Goal: Task Accomplishment & Management: Complete application form

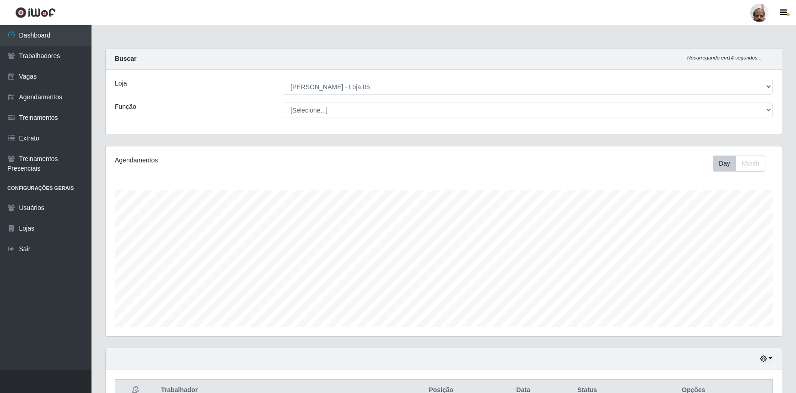
select select "252"
click at [53, 79] on link "Vagas" at bounding box center [46, 76] width 92 height 21
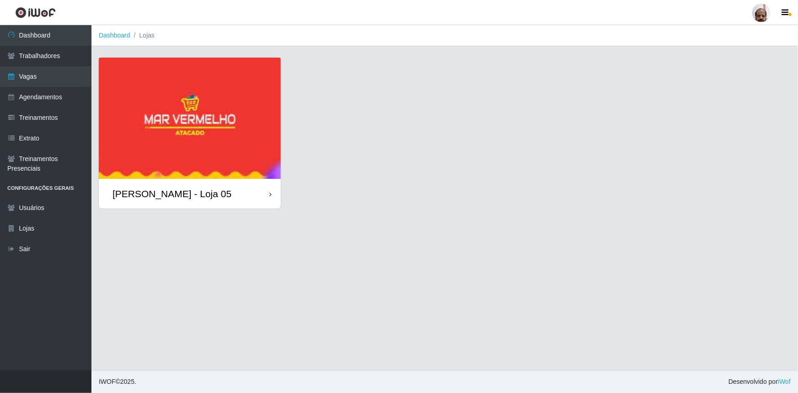
drag, startPoint x: 215, startPoint y: 194, endPoint x: 210, endPoint y: 194, distance: 4.7
click at [215, 194] on div "[PERSON_NAME] - Loja 05" at bounding box center [190, 194] width 182 height 30
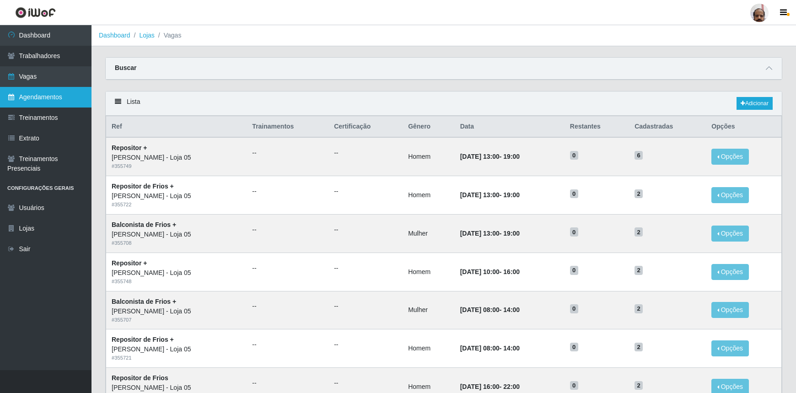
click at [47, 99] on link "Agendamentos" at bounding box center [46, 97] width 92 height 21
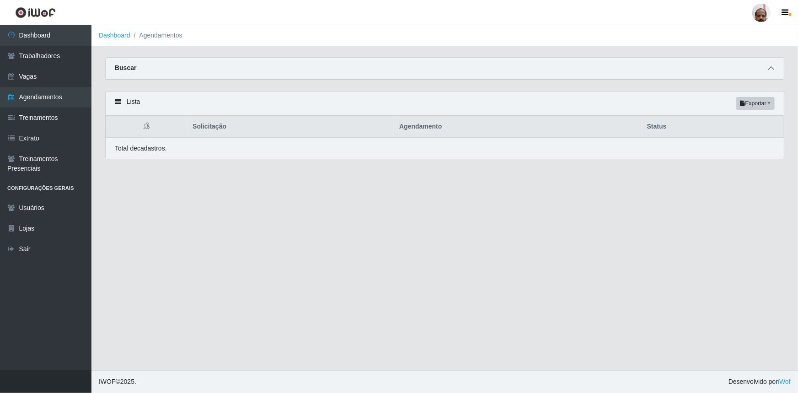
click at [773, 66] on icon at bounding box center [771, 68] width 6 height 6
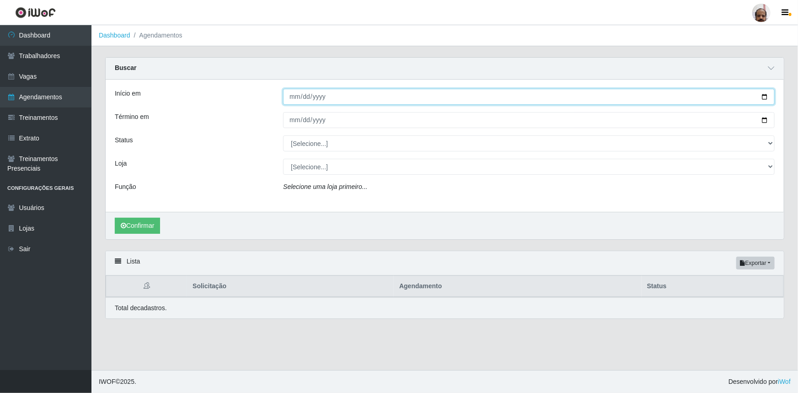
click at [767, 98] on input "Início em" at bounding box center [529, 97] width 492 height 16
type input "[DATE]"
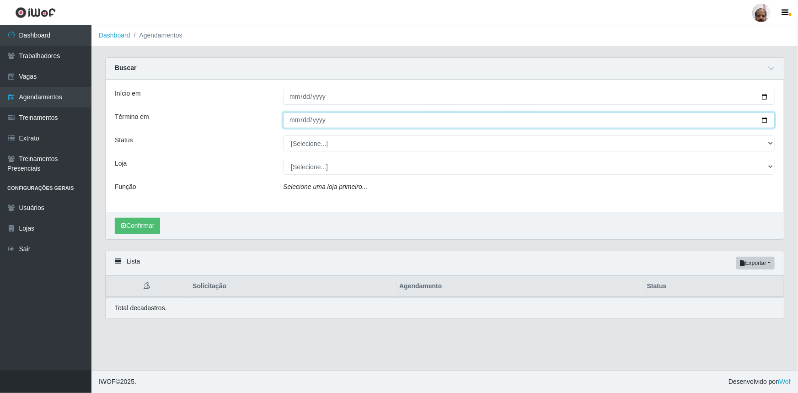
click at [765, 120] on input "Término em" at bounding box center [529, 120] width 492 height 16
type input "[DATE]"
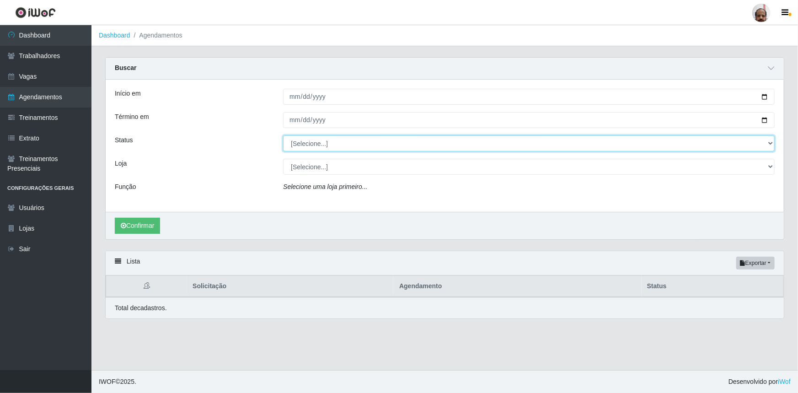
click at [770, 145] on select "[Selecione...] AGENDADO AGUARDANDO LIBERAR EM ANDAMENTO EM REVISÃO FINALIZADO C…" at bounding box center [529, 143] width 492 height 16
select select "AGENDADO"
click at [283, 135] on select "[Selecione...] AGENDADO AGUARDANDO LIBERAR EM ANDAMENTO EM REVISÃO FINALIZADO C…" at bounding box center [529, 143] width 492 height 16
click at [769, 167] on select "[Selecione...] Mar Vermelho - Loja 05" at bounding box center [529, 167] width 492 height 16
select select "252"
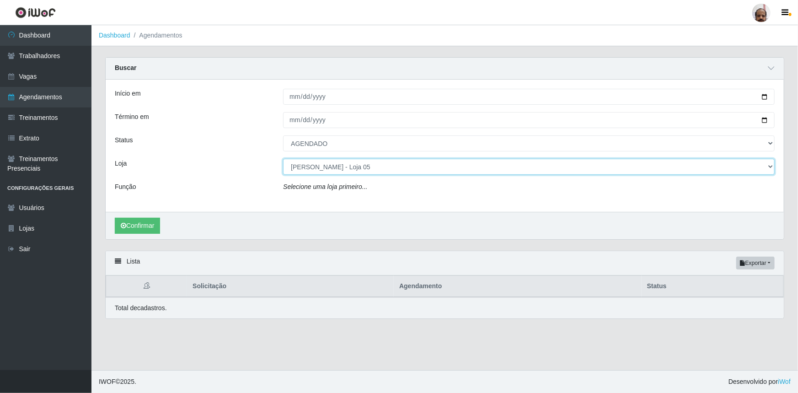
click at [283, 159] on select "[Selecione...] Mar Vermelho - Loja 05" at bounding box center [529, 167] width 492 height 16
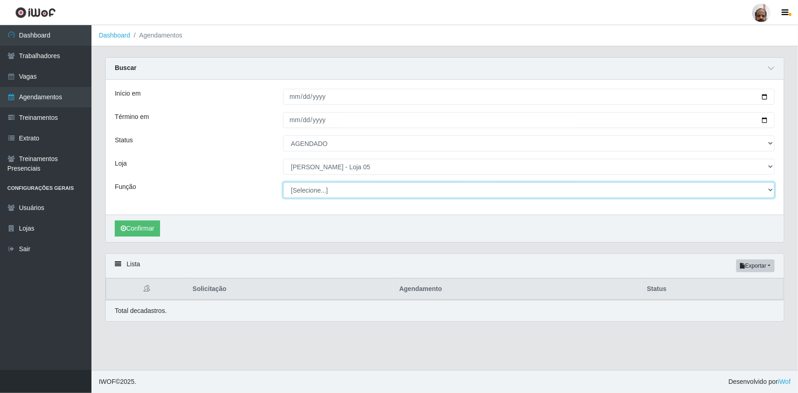
click at [769, 191] on select "[Selecione...] ASG ASG + ASG ++ Auxiliar de Depósito Auxiliar de Depósito + Aux…" at bounding box center [529, 190] width 492 height 16
click at [283, 182] on select "[Selecione...] ASG ASG + ASG ++ Auxiliar de Depósito Auxiliar de Depósito + Aux…" at bounding box center [529, 190] width 492 height 16
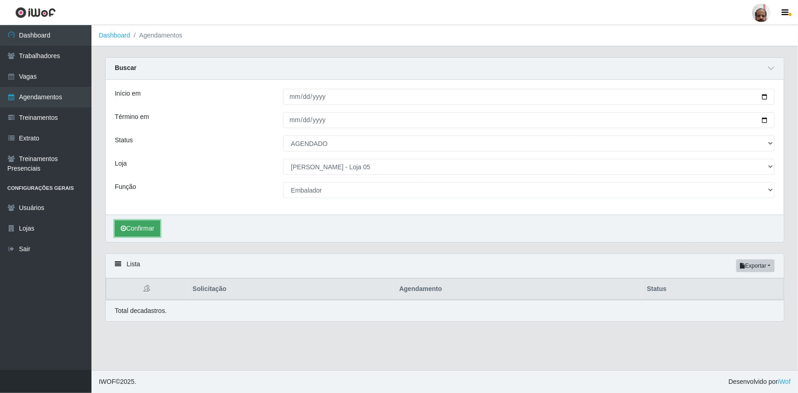
click at [144, 228] on button "Confirmar" at bounding box center [137, 229] width 45 height 16
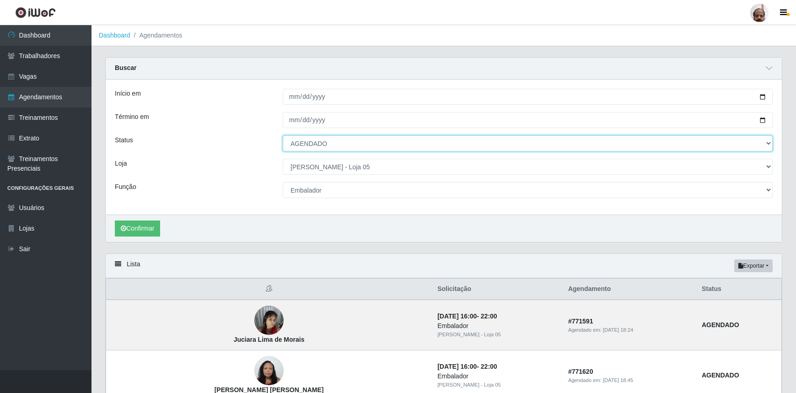
click at [768, 140] on select "[Selecione...] AGENDADO AGUARDANDO LIBERAR EM ANDAMENTO EM REVISÃO FINALIZADO C…" at bounding box center [528, 143] width 490 height 16
click at [225, 174] on div "Loja" at bounding box center [192, 167] width 168 height 16
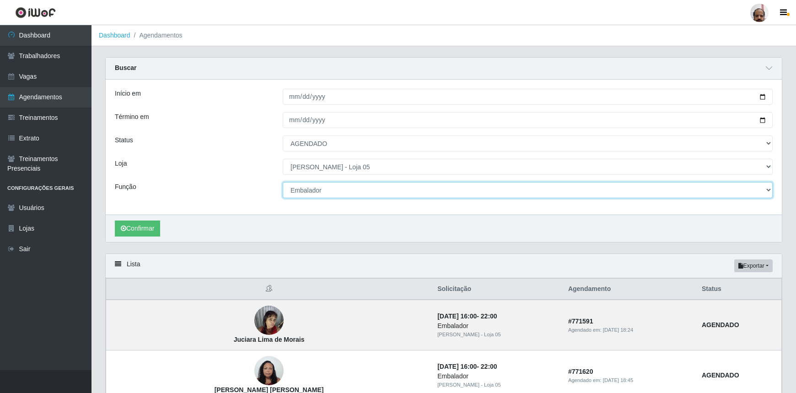
drag, startPoint x: 770, startPoint y: 188, endPoint x: 755, endPoint y: 190, distance: 15.3
click at [770, 188] on select "[Selecione...] ASG ASG + ASG ++ Auxiliar de Depósito Auxiliar de Depósito + Aux…" at bounding box center [528, 190] width 490 height 16
click at [283, 182] on select "[Selecione...] ASG ASG + ASG ++ Auxiliar de Depósito Auxiliar de Depósito + Aux…" at bounding box center [528, 190] width 490 height 16
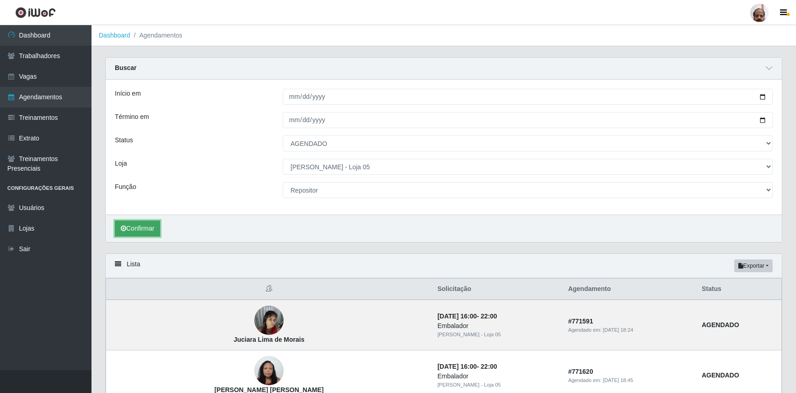
click at [153, 230] on button "Confirmar" at bounding box center [137, 229] width 45 height 16
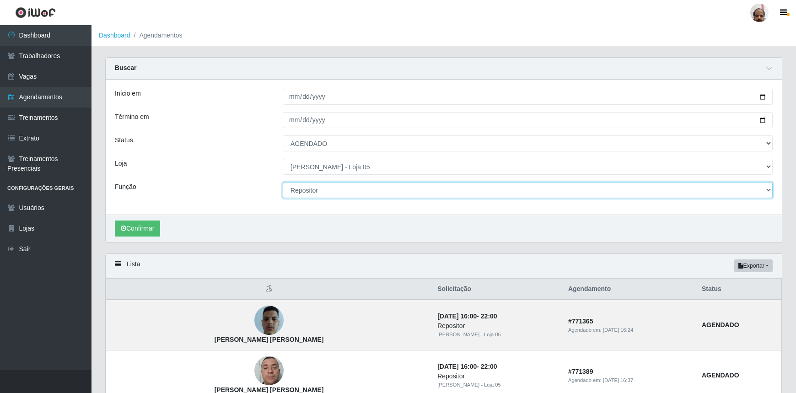
click at [771, 189] on select "[Selecione...] ASG ASG + ASG ++ Auxiliar de Depósito Auxiliar de Depósito + Aux…" at bounding box center [528, 190] width 490 height 16
drag, startPoint x: 768, startPoint y: 187, endPoint x: 756, endPoint y: 194, distance: 13.5
click at [768, 187] on select "[Selecione...] ASG ASG + ASG ++ Auxiliar de Depósito Auxiliar de Depósito + Aux…" at bounding box center [528, 190] width 490 height 16
select select "107"
click at [283, 182] on select "[Selecione...] ASG ASG + ASG ++ Auxiliar de Depósito Auxiliar de Depósito + Aux…" at bounding box center [528, 190] width 490 height 16
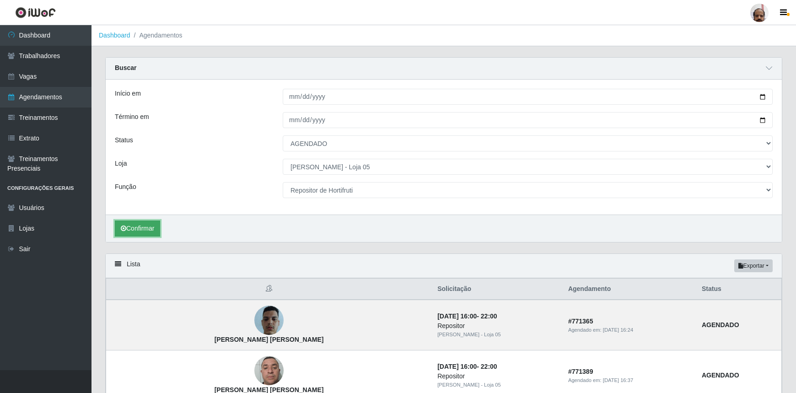
click at [154, 226] on button "Confirmar" at bounding box center [137, 229] width 45 height 16
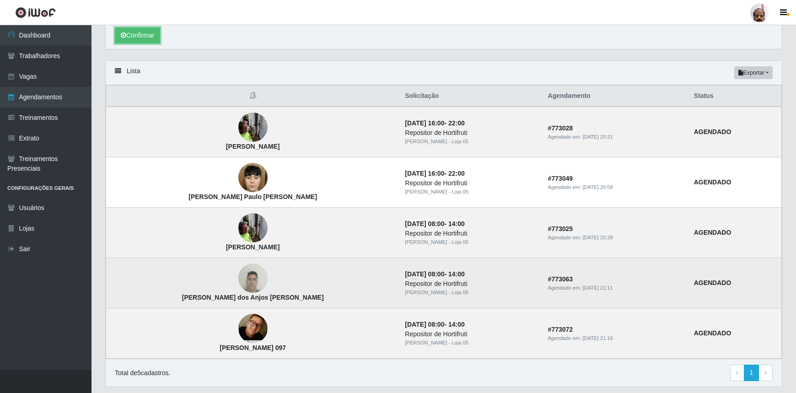
scroll to position [178, 0]
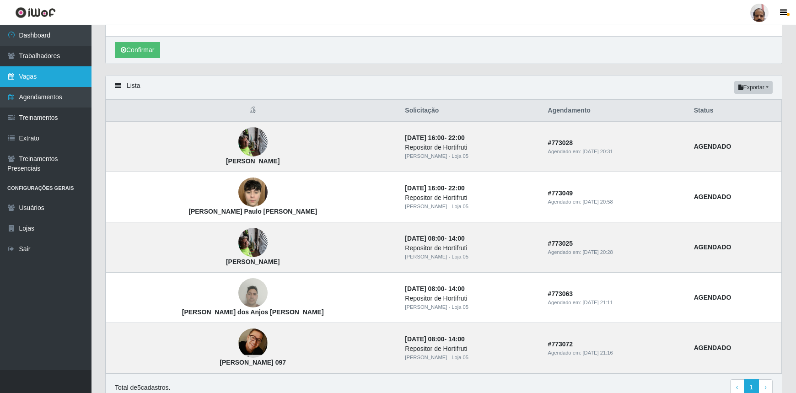
click at [35, 75] on link "Vagas" at bounding box center [46, 76] width 92 height 21
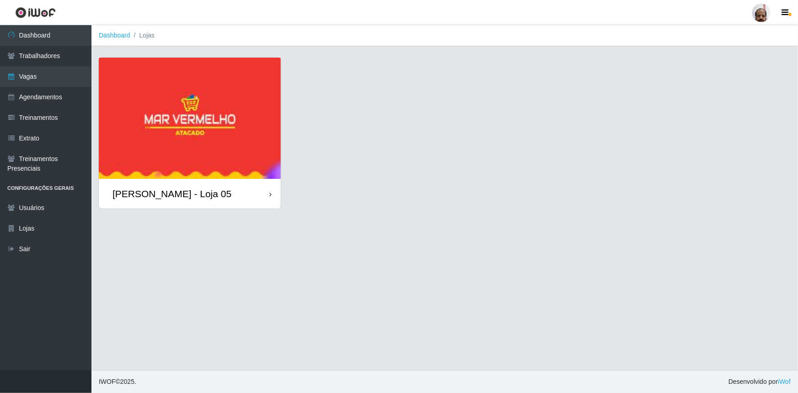
click at [223, 199] on div "[PERSON_NAME] - Loja 05" at bounding box center [190, 194] width 182 height 30
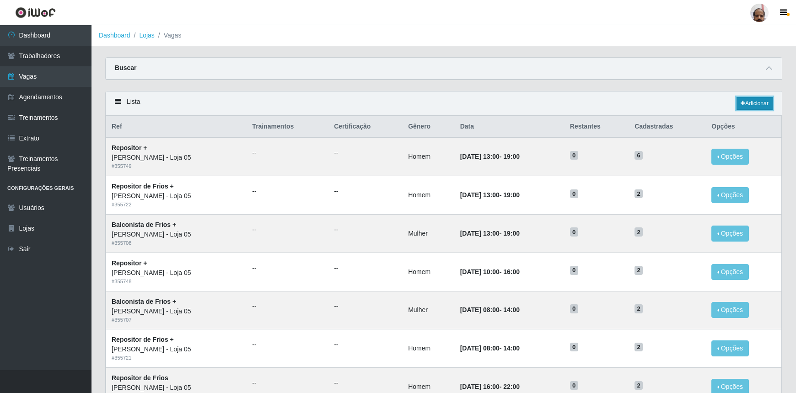
click at [757, 100] on link "Adicionar" at bounding box center [755, 103] width 36 height 13
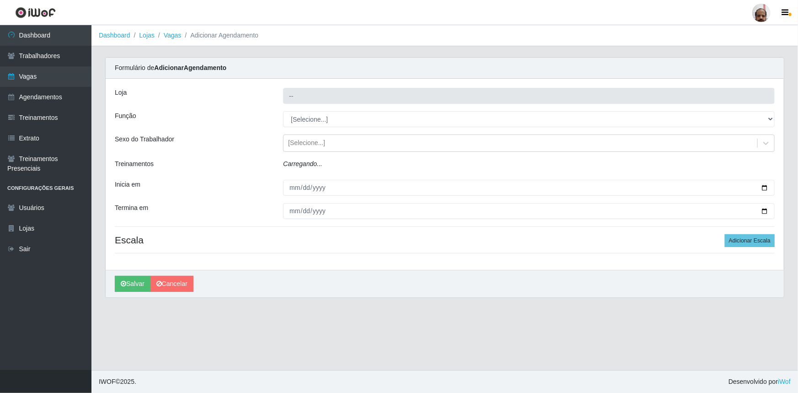
type input "[PERSON_NAME] - Loja 05"
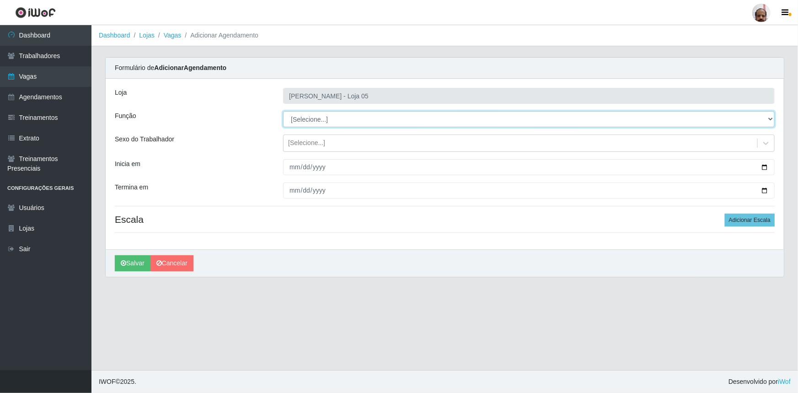
click at [769, 119] on select "[Selecione...] ASG ASG + ASG ++ Auxiliar de Depósito Auxiliar de Depósito + Aux…" at bounding box center [529, 119] width 492 height 16
select select "107"
click at [283, 111] on select "[Selecione...] ASG ASG + ASG ++ Auxiliar de Depósito Auxiliar de Depósito + Aux…" at bounding box center [529, 119] width 492 height 16
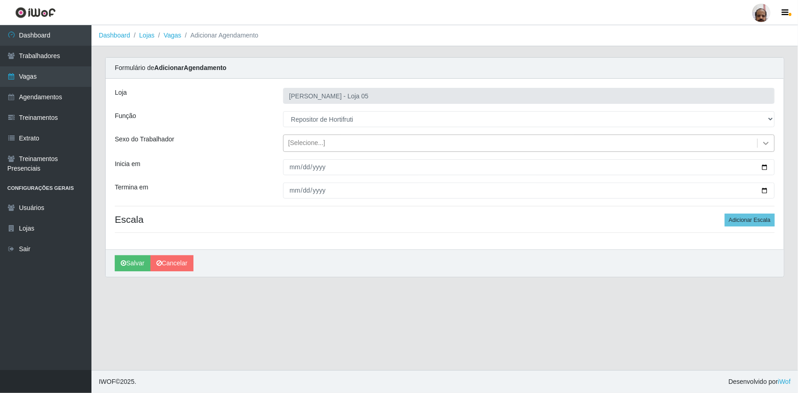
click at [765, 143] on icon at bounding box center [766, 143] width 5 height 3
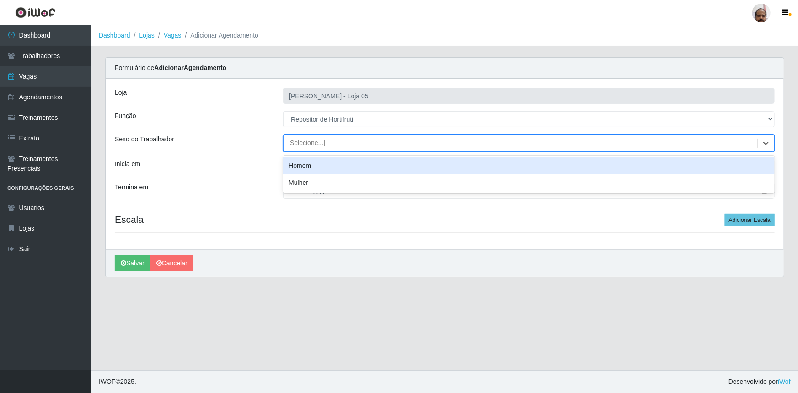
click at [339, 165] on div "Homem" at bounding box center [529, 165] width 492 height 17
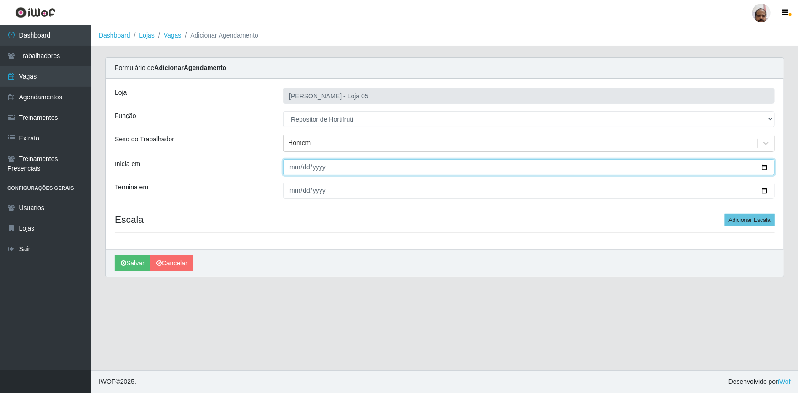
click at [767, 167] on input "Inicia em" at bounding box center [529, 167] width 492 height 16
type input "[DATE]"
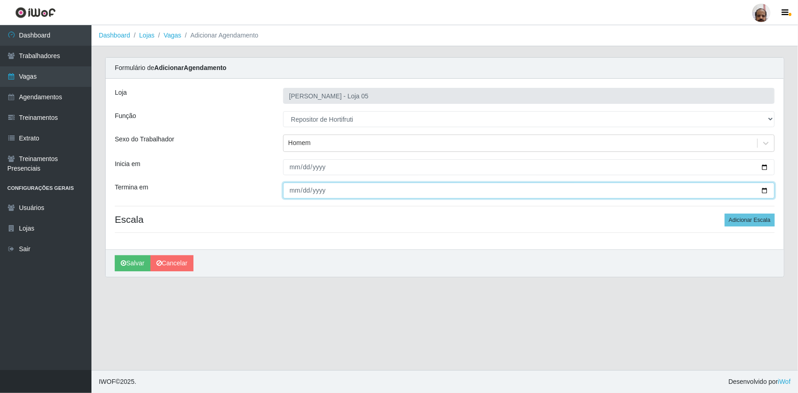
click at [765, 189] on input "Termina em" at bounding box center [529, 191] width 492 height 16
type input "[DATE]"
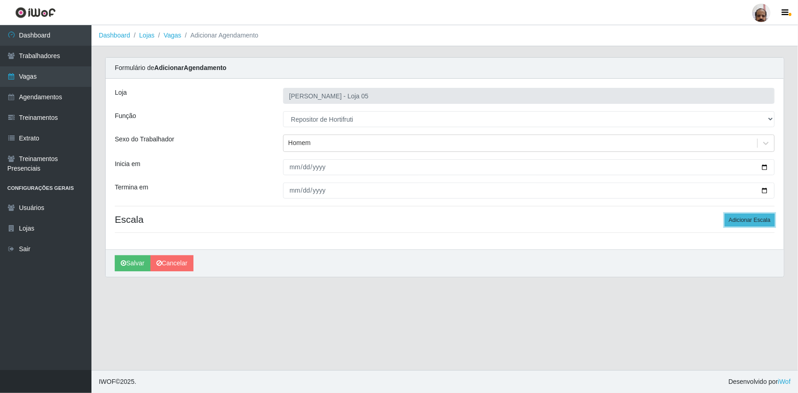
click at [766, 219] on button "Adicionar Escala" at bounding box center [750, 220] width 50 height 13
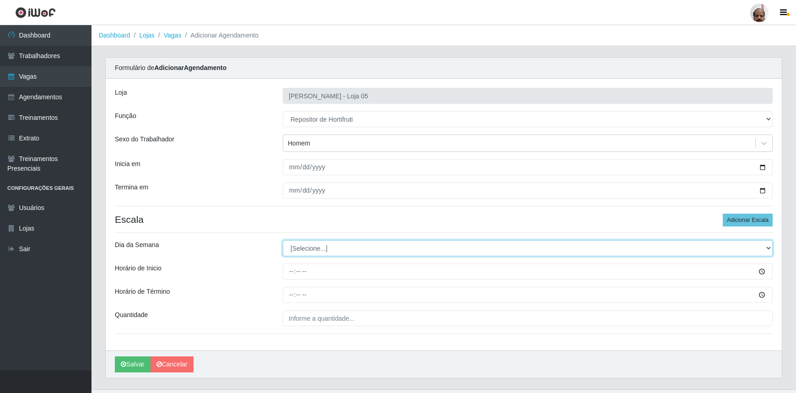
drag, startPoint x: 768, startPoint y: 246, endPoint x: 739, endPoint y: 255, distance: 31.1
click at [768, 246] on select "[Selecione...] Segunda Terça Quarta Quinta Sexta Sábado Domingo" at bounding box center [528, 248] width 490 height 16
select select "4"
click at [283, 240] on select "[Selecione...] Segunda Terça Quarta Quinta Sexta Sábado Domingo" at bounding box center [528, 248] width 490 height 16
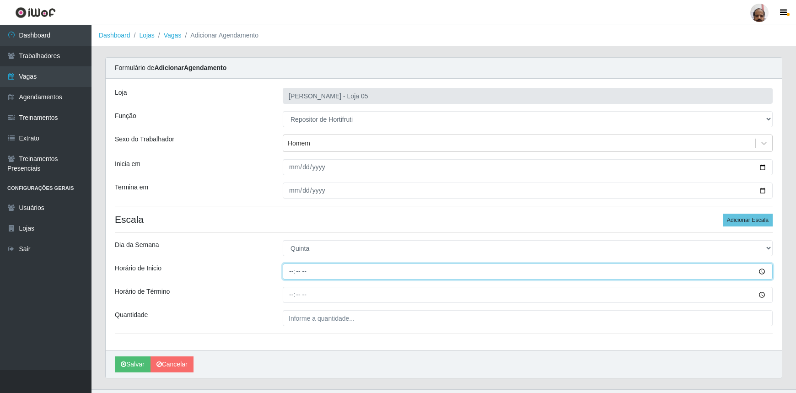
click at [286, 273] on input "Horário de Inicio" at bounding box center [528, 272] width 490 height 16
type input "16:00"
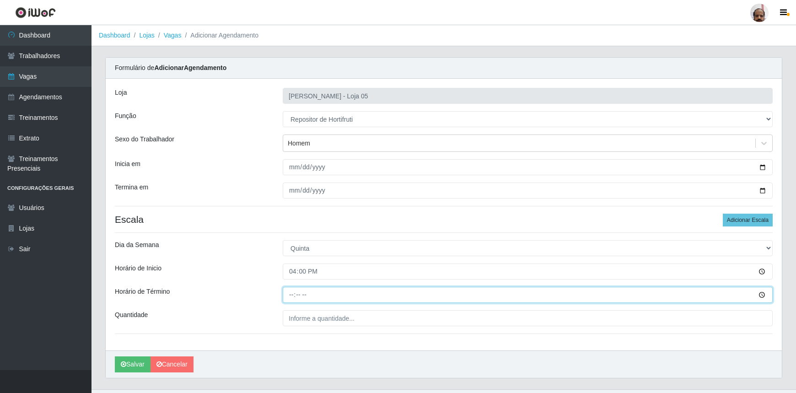
click at [289, 297] on input "Horário de Término" at bounding box center [528, 295] width 490 height 16
type input "22:00"
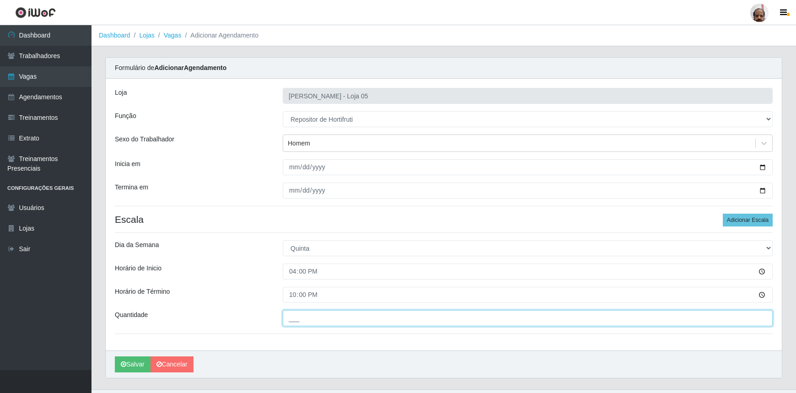
click at [289, 315] on input "___" at bounding box center [528, 318] width 490 height 16
type input "1__"
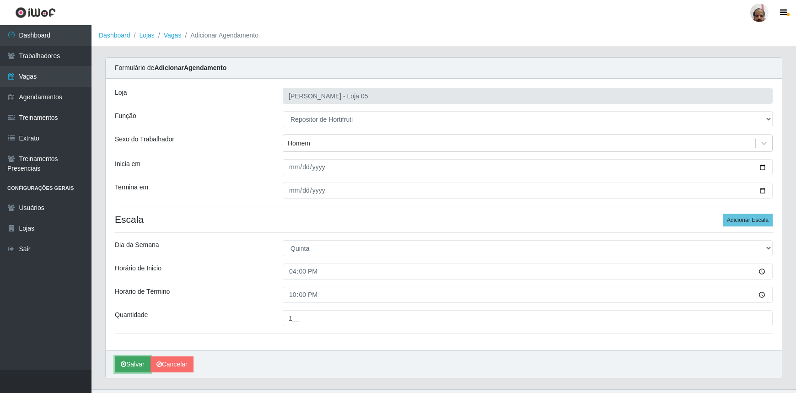
click at [131, 363] on button "Salvar" at bounding box center [133, 364] width 36 height 16
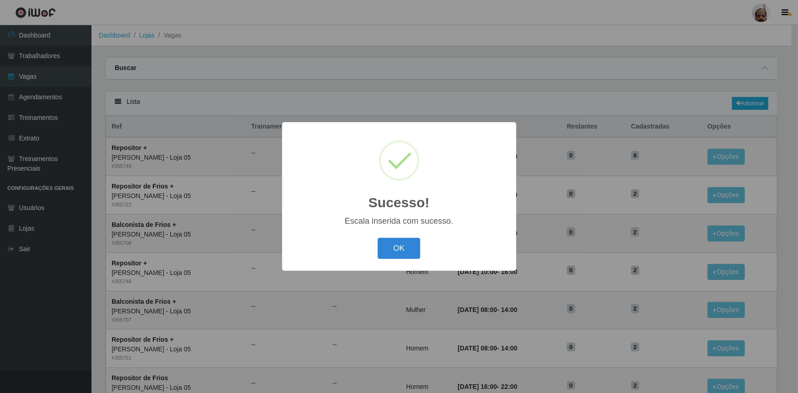
click at [398, 248] on button "OK" at bounding box center [399, 249] width 43 height 22
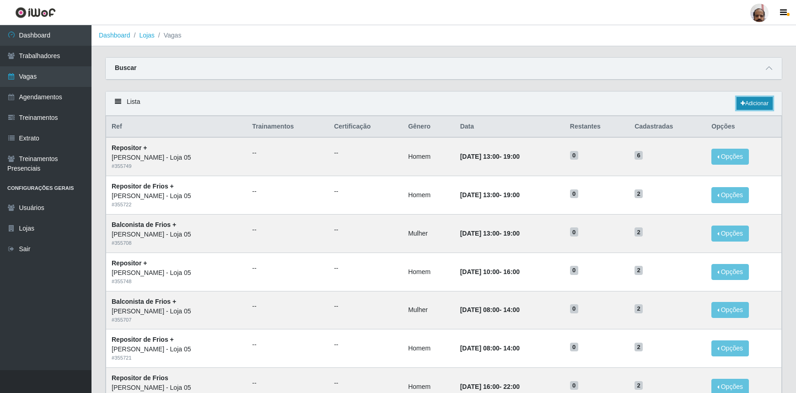
click at [753, 104] on link "Adicionar" at bounding box center [755, 103] width 36 height 13
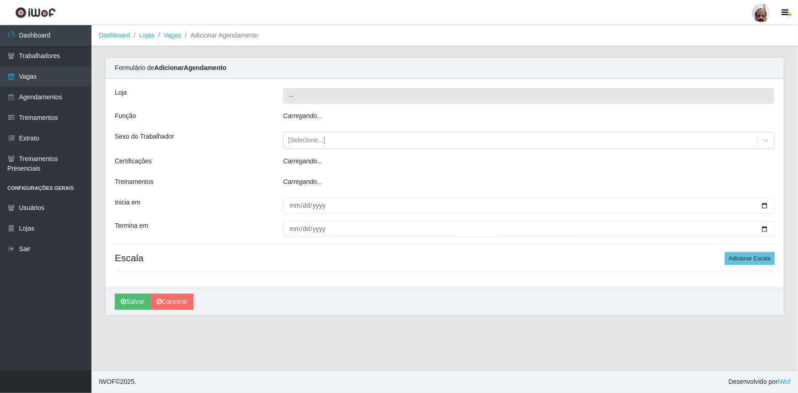
type input "[PERSON_NAME] - Loja 05"
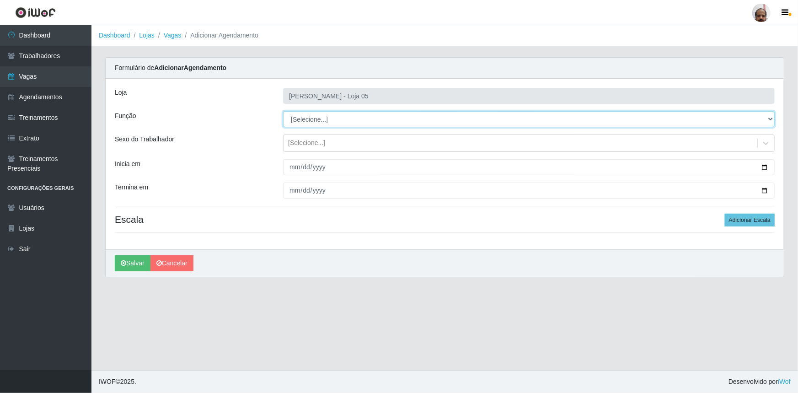
click at [771, 119] on select "[Selecione...] ASG ASG + ASG ++ Auxiliar de Depósito Auxiliar de Depósito + Aux…" at bounding box center [529, 119] width 492 height 16
select select "107"
click at [283, 111] on select "[Selecione...] ASG ASG + ASG ++ Auxiliar de Depósito Auxiliar de Depósito + Aux…" at bounding box center [529, 119] width 492 height 16
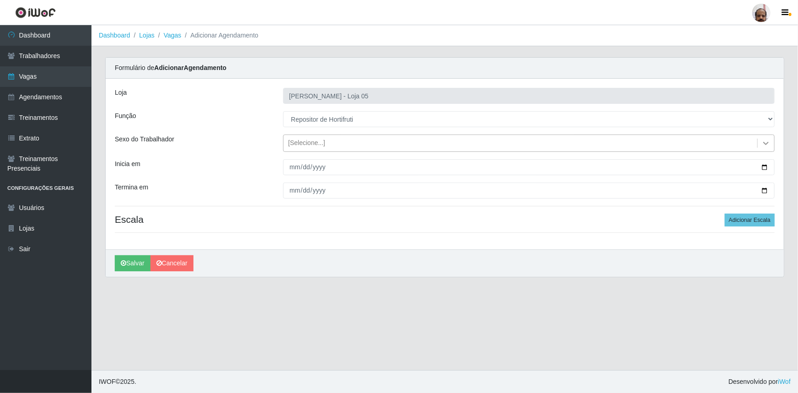
click at [767, 140] on icon at bounding box center [766, 143] width 9 height 9
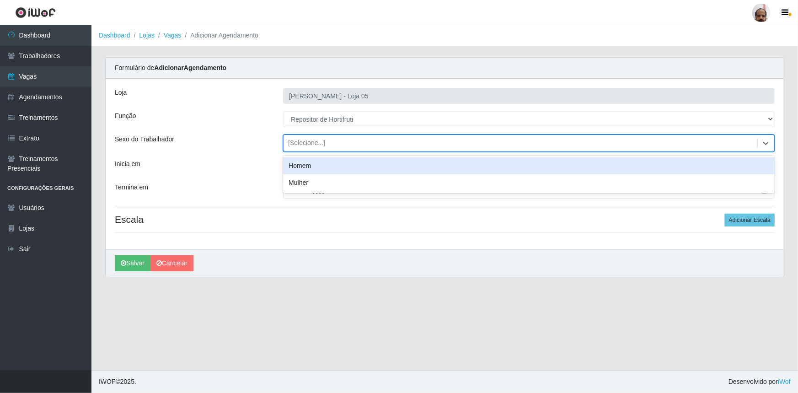
click at [330, 167] on div "Homem" at bounding box center [529, 165] width 492 height 17
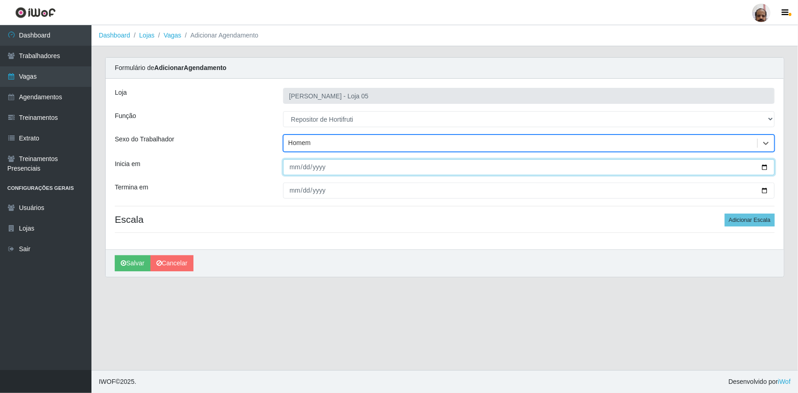
click at [766, 165] on input "Inicia em" at bounding box center [529, 167] width 492 height 16
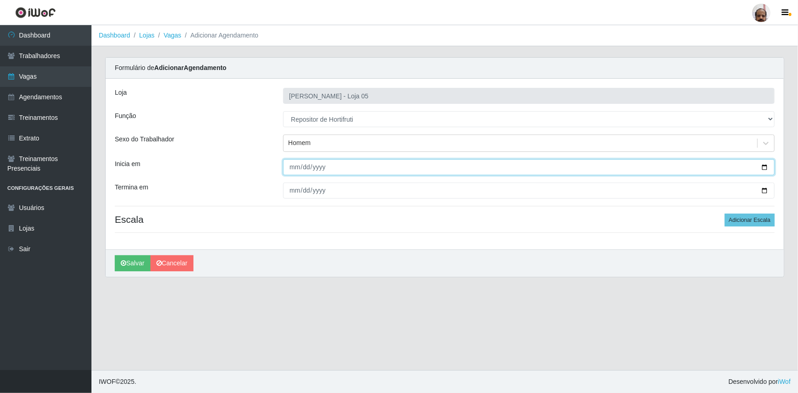
type input "[DATE]"
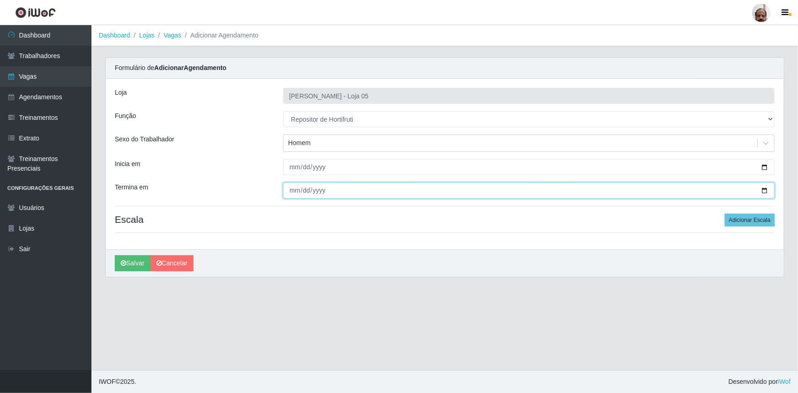
click at [766, 189] on input "Termina em" at bounding box center [529, 191] width 492 height 16
type input "[DATE]"
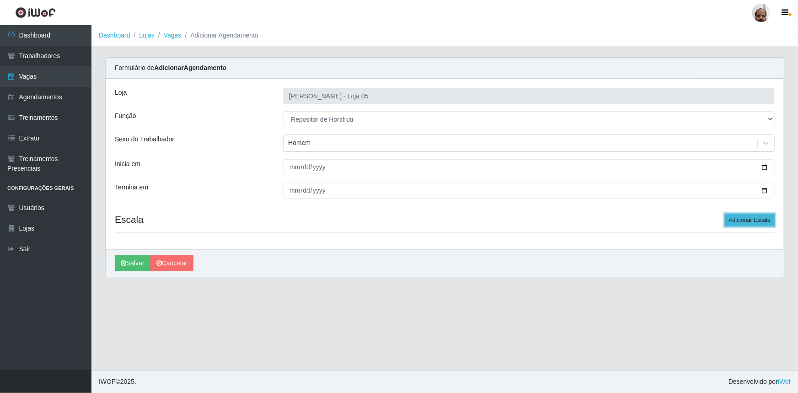
click at [762, 216] on button "Adicionar Escala" at bounding box center [750, 220] width 50 height 13
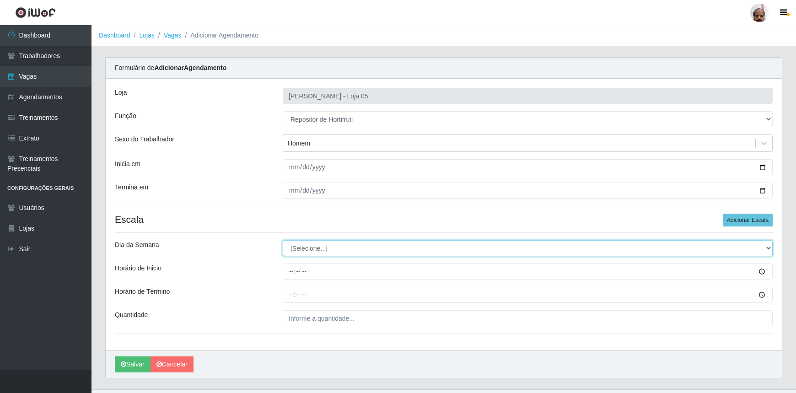
click at [769, 250] on select "[Selecione...] Segunda Terça Quarta Quinta Sexta Sábado Domingo" at bounding box center [528, 248] width 490 height 16
select select "4"
click at [283, 240] on select "[Selecione...] Segunda Terça Quarta Quinta Sexta Sábado Domingo" at bounding box center [528, 248] width 490 height 16
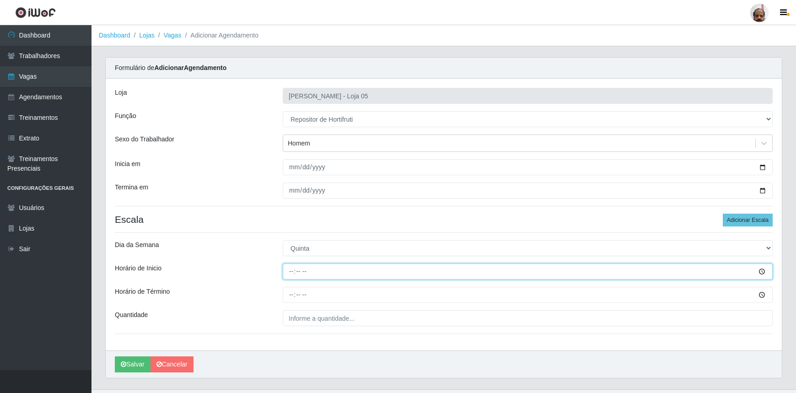
click at [291, 267] on input "Horário de Inicio" at bounding box center [528, 272] width 490 height 16
type input "08:00"
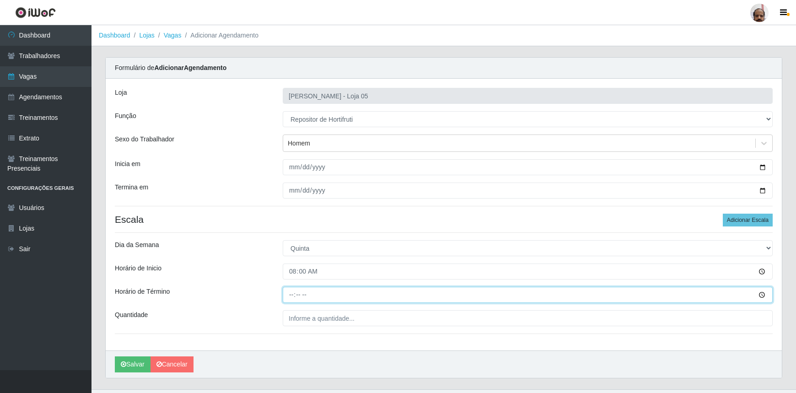
click at [292, 291] on input "Horário de Término" at bounding box center [528, 295] width 490 height 16
type input "14:00"
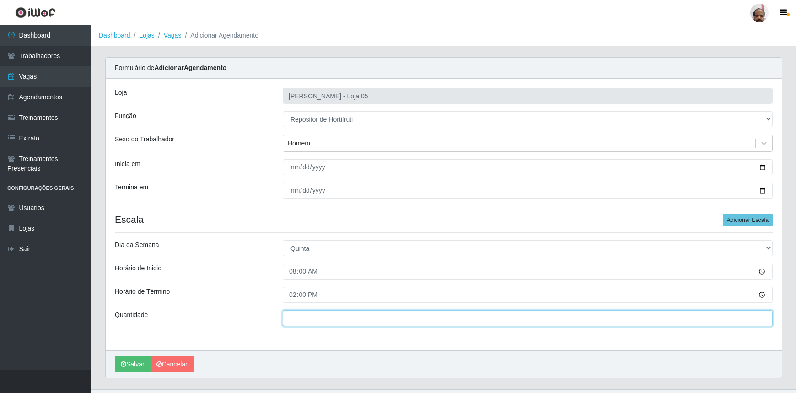
click at [293, 317] on input "___" at bounding box center [528, 318] width 490 height 16
type input "1__"
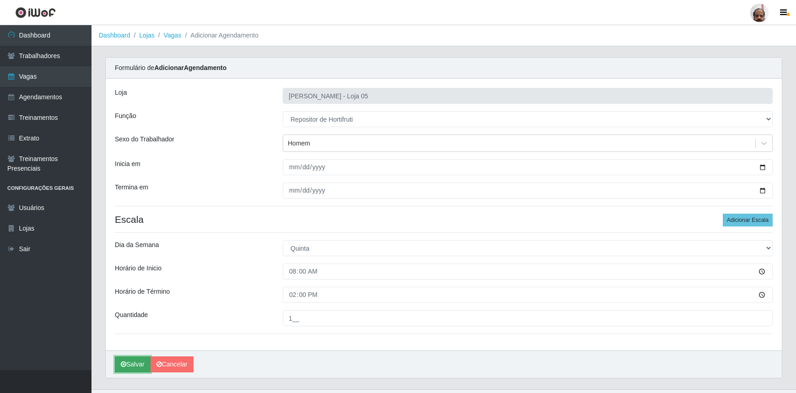
click at [140, 361] on button "Salvar" at bounding box center [133, 364] width 36 height 16
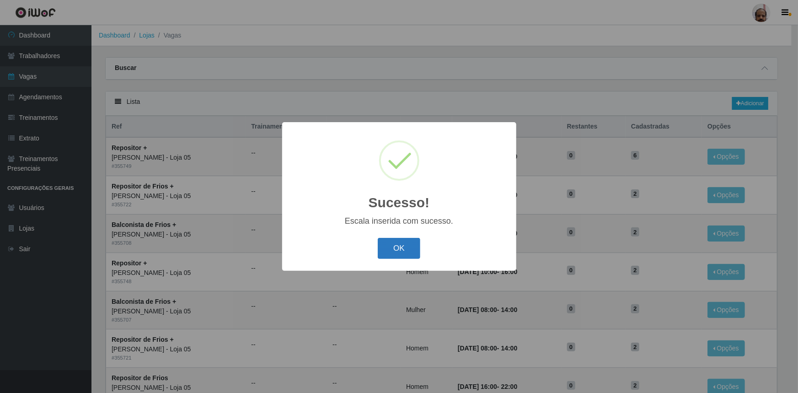
click at [409, 248] on button "OK" at bounding box center [399, 249] width 43 height 22
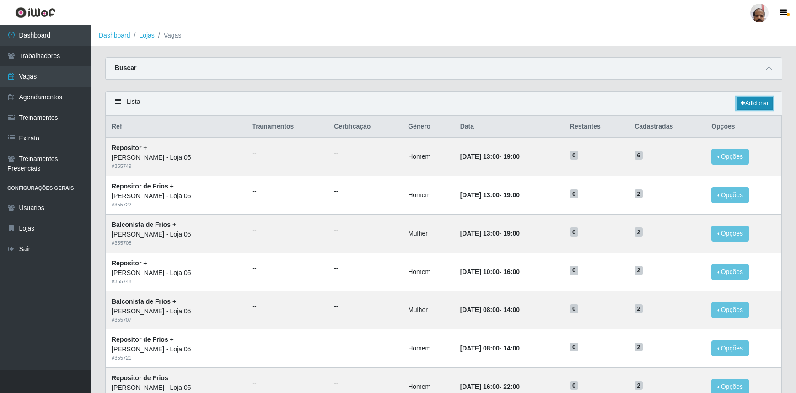
click at [748, 99] on link "Adicionar" at bounding box center [755, 103] width 36 height 13
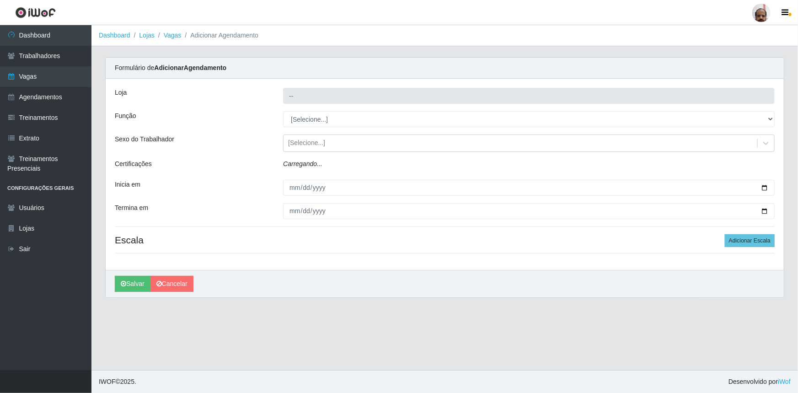
type input "[PERSON_NAME] - Loja 05"
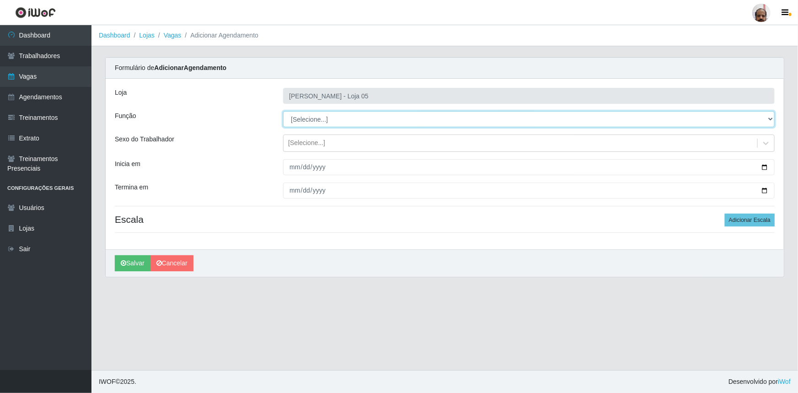
drag, startPoint x: 769, startPoint y: 118, endPoint x: 766, endPoint y: 123, distance: 6.0
click at [769, 118] on select "[Selecione...] ASG ASG + ASG ++ Auxiliar de Depósito Auxiliar de Depósito + Aux…" at bounding box center [529, 119] width 492 height 16
select select "24"
click at [283, 111] on select "[Selecione...] ASG ASG + ASG ++ Auxiliar de Depósito Auxiliar de Depósito + Aux…" at bounding box center [529, 119] width 492 height 16
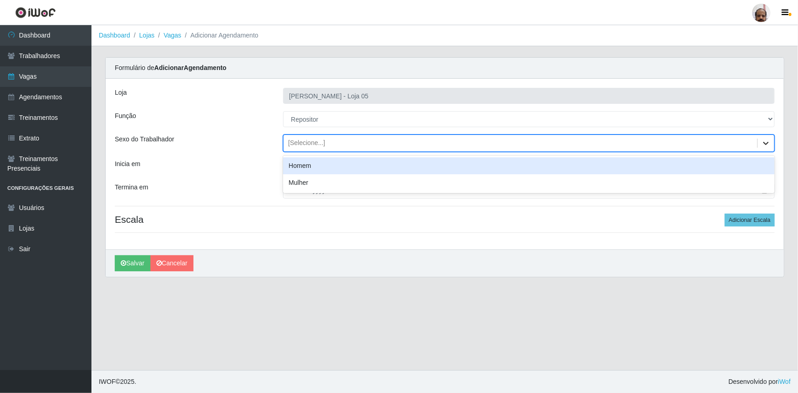
click at [766, 143] on icon at bounding box center [766, 143] width 9 height 9
click at [323, 169] on div "Homem" at bounding box center [529, 165] width 492 height 17
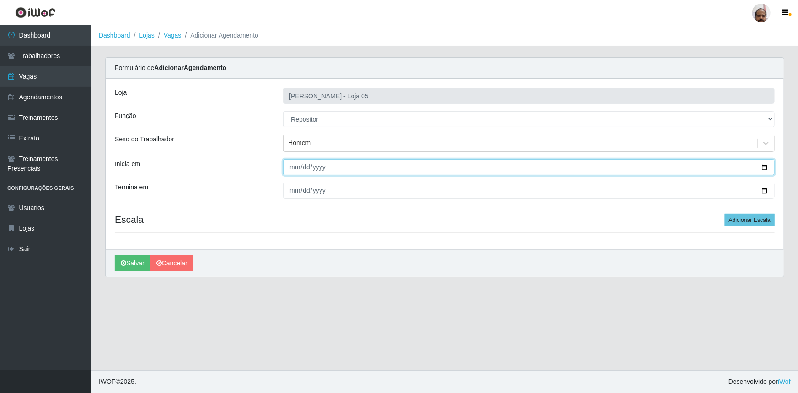
click at [764, 170] on input "Inicia em" at bounding box center [529, 167] width 492 height 16
type input "[DATE]"
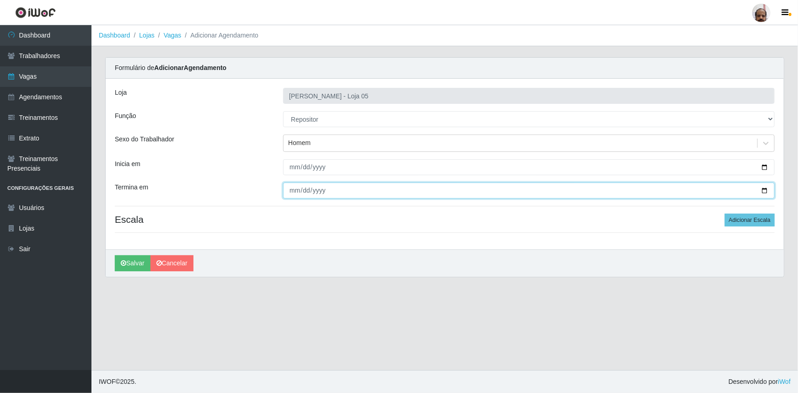
click at [764, 188] on input "Termina em" at bounding box center [529, 191] width 492 height 16
type input "[DATE]"
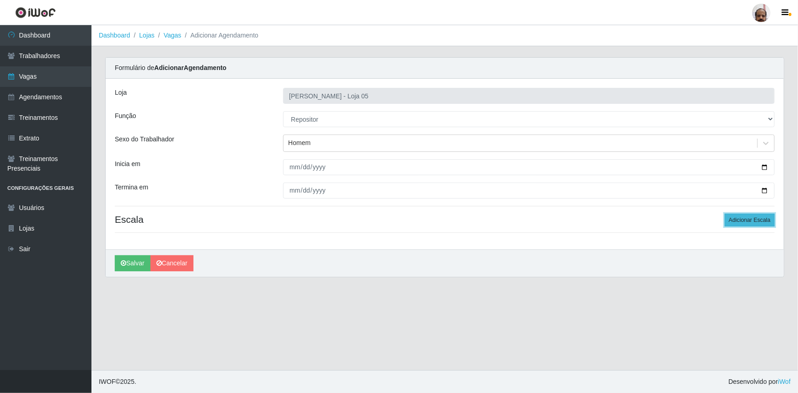
click at [758, 219] on button "Adicionar Escala" at bounding box center [750, 220] width 50 height 13
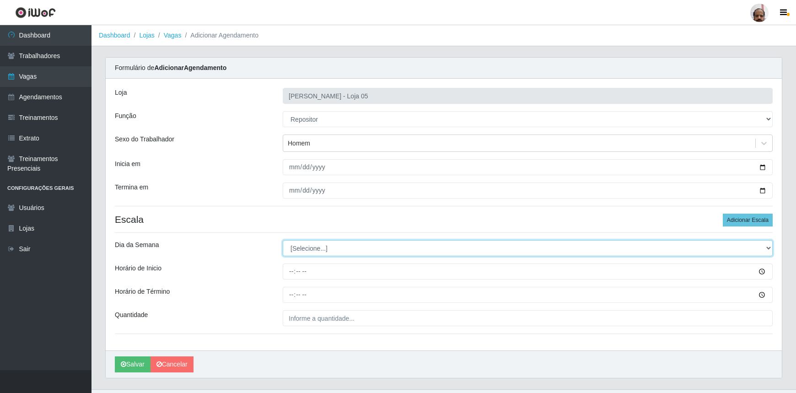
click at [770, 250] on select "[Selecione...] Segunda Terça Quarta Quinta Sexta Sábado Domingo" at bounding box center [528, 248] width 490 height 16
select select "4"
click at [283, 240] on select "[Selecione...] Segunda Terça Quarta Quinta Sexta Sábado Domingo" at bounding box center [528, 248] width 490 height 16
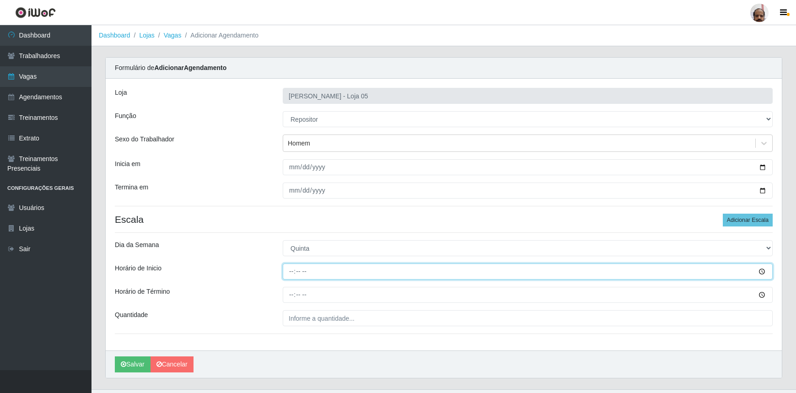
click at [292, 275] on input "Horário de Inicio" at bounding box center [528, 272] width 490 height 16
type input "08:00"
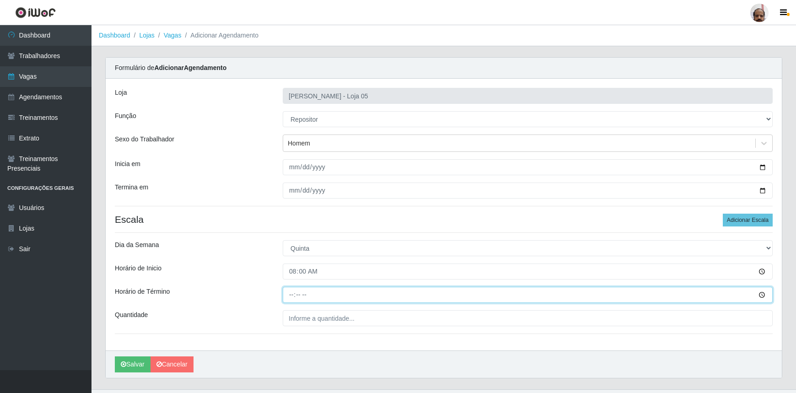
click at [293, 293] on input "Horário de Término" at bounding box center [528, 295] width 490 height 16
type input "14:00"
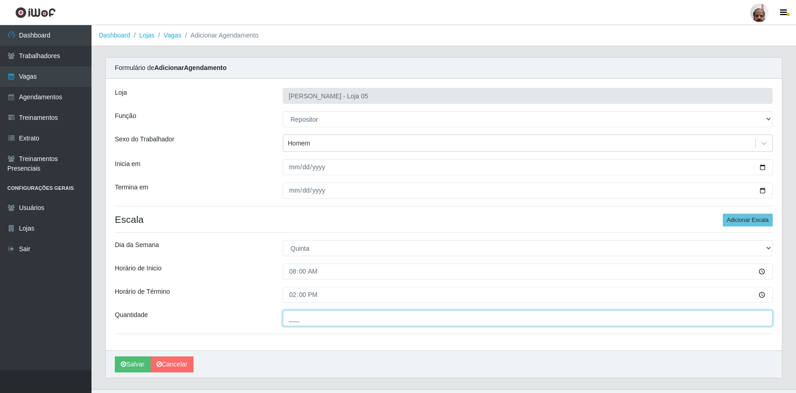
click at [291, 323] on input "___" at bounding box center [528, 318] width 490 height 16
type input "2__"
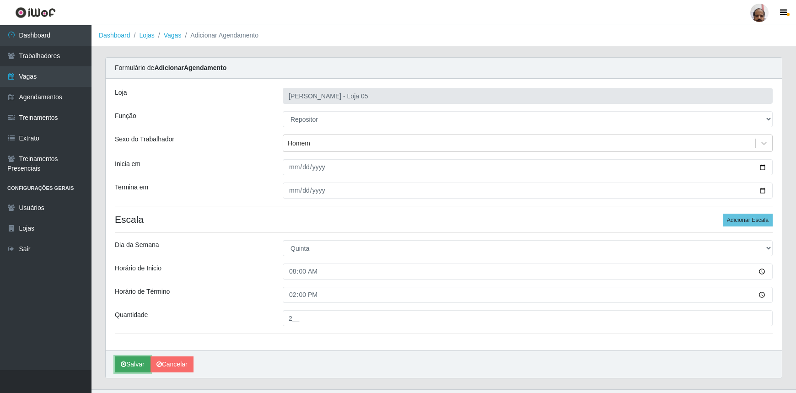
click at [137, 364] on button "Salvar" at bounding box center [133, 364] width 36 height 16
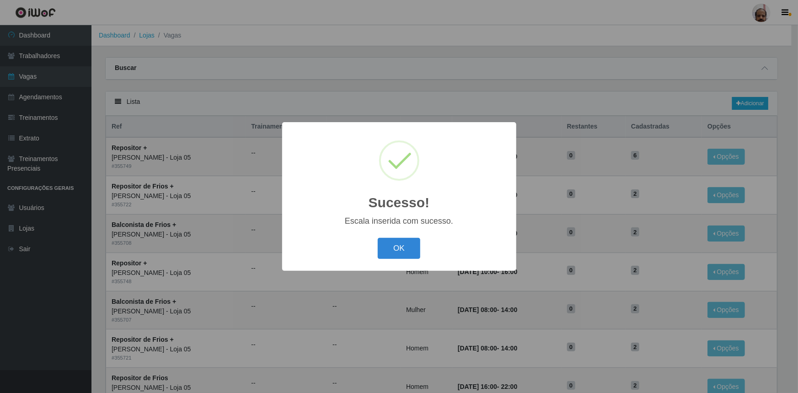
click at [414, 250] on button "OK" at bounding box center [399, 249] width 43 height 22
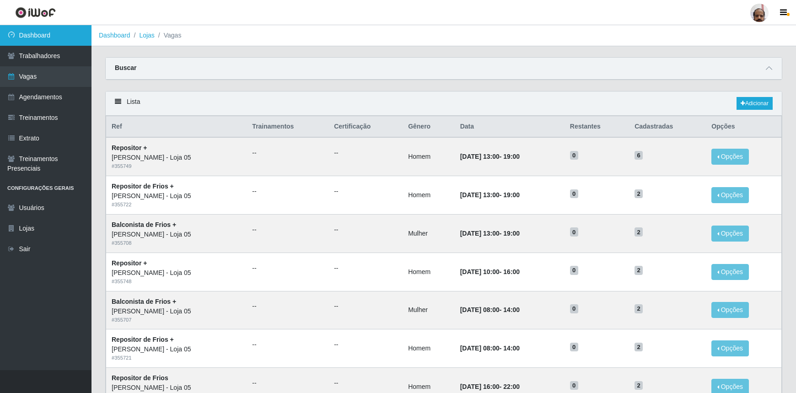
click at [54, 37] on link "Dashboard" at bounding box center [46, 35] width 92 height 21
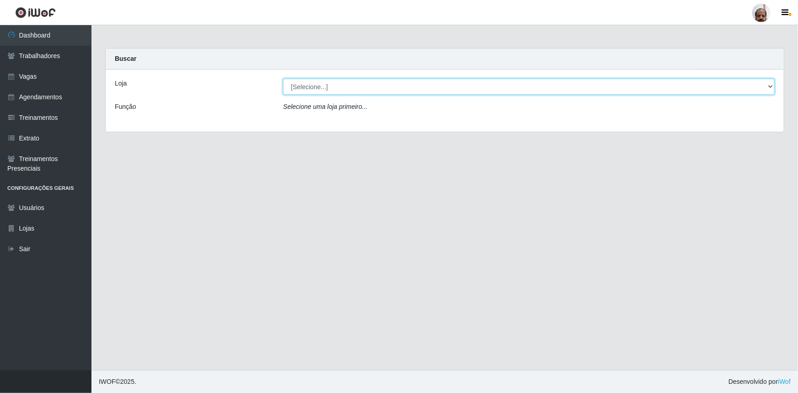
click at [768, 86] on select "[Selecione...] Mar Vermelho - Loja 05" at bounding box center [529, 87] width 492 height 16
select select "252"
click at [283, 79] on select "[Selecione...] Mar Vermelho - Loja 05" at bounding box center [529, 87] width 492 height 16
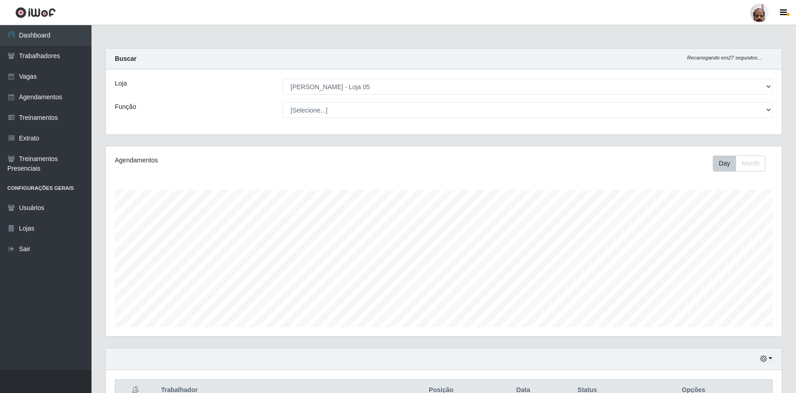
scroll to position [190, 676]
